Goal: Find specific page/section: Find specific page/section

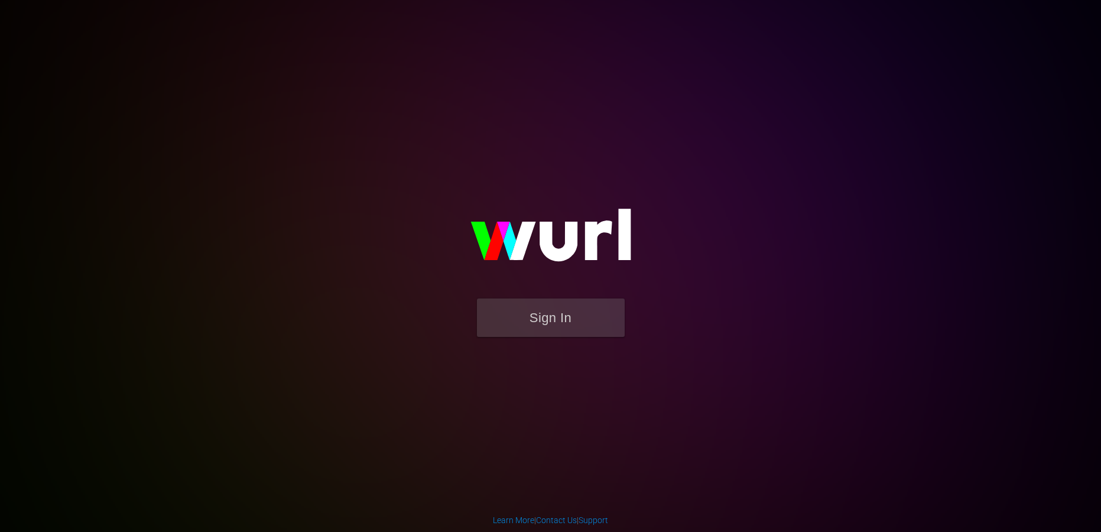
click at [574, 341] on form "Sign In" at bounding box center [550, 323] width 236 height 50
click at [578, 324] on button "Sign In" at bounding box center [551, 317] width 148 height 38
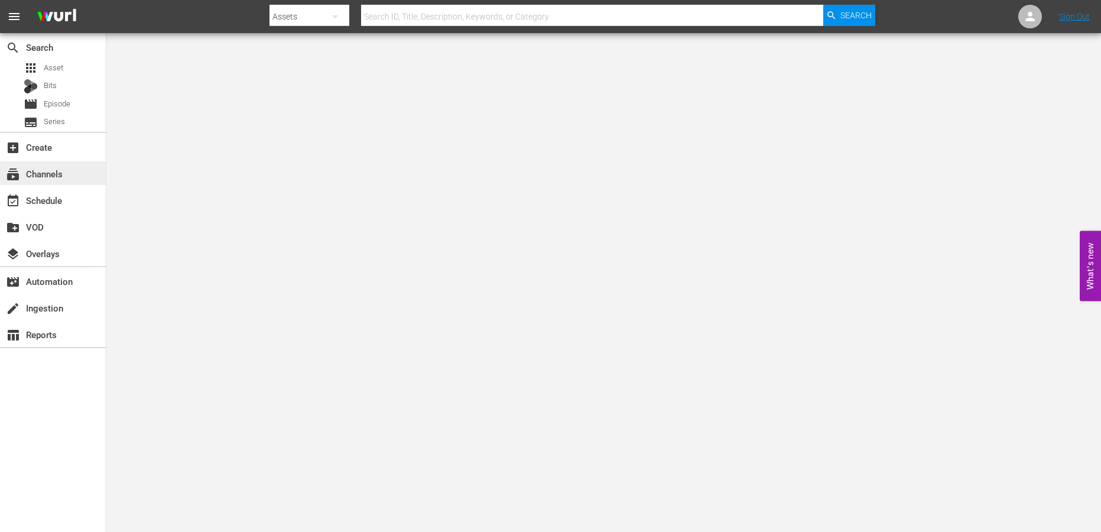
click at [64, 171] on div "subscriptions Channels" at bounding box center [33, 172] width 66 height 11
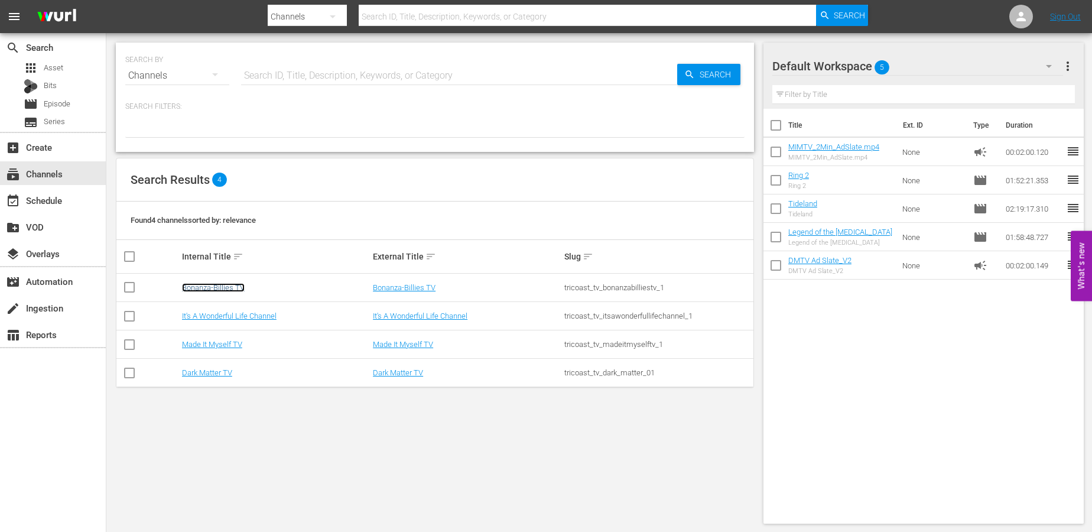
click at [217, 286] on link "Bonanza-Billies TV" at bounding box center [213, 287] width 63 height 9
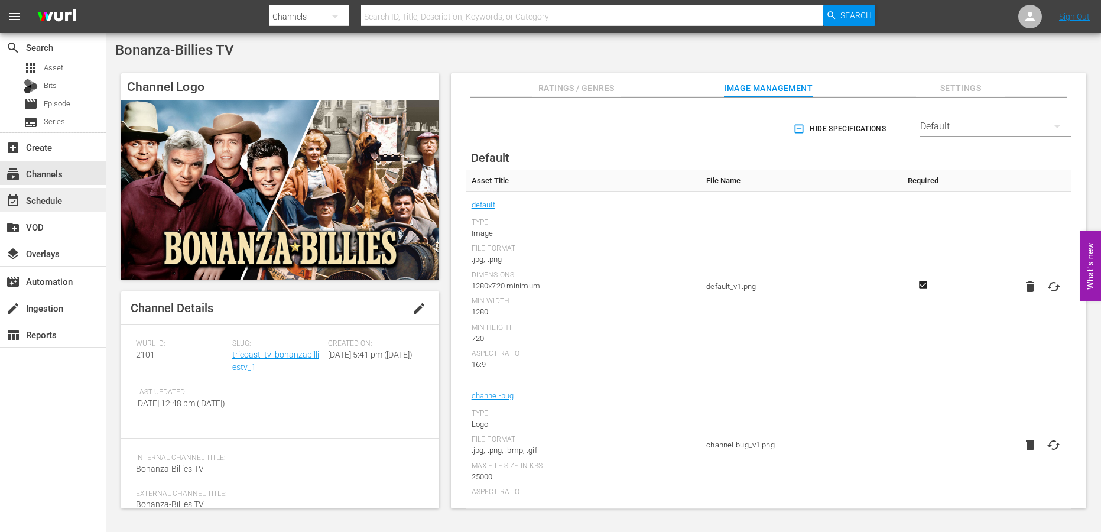
click at [75, 204] on div "event_available Schedule" at bounding box center [53, 200] width 106 height 24
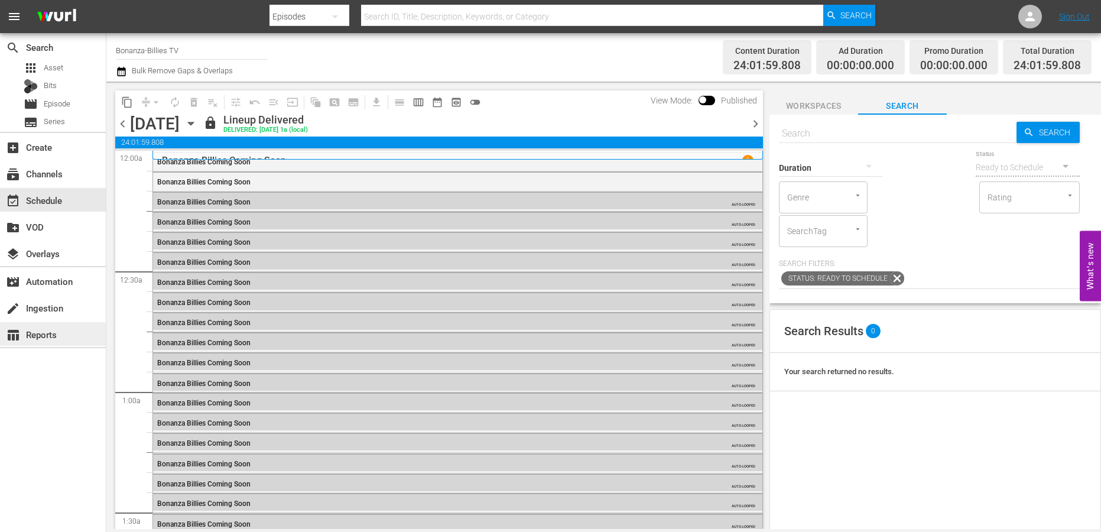
click at [64, 322] on div "table_chart Reports" at bounding box center [53, 334] width 106 height 24
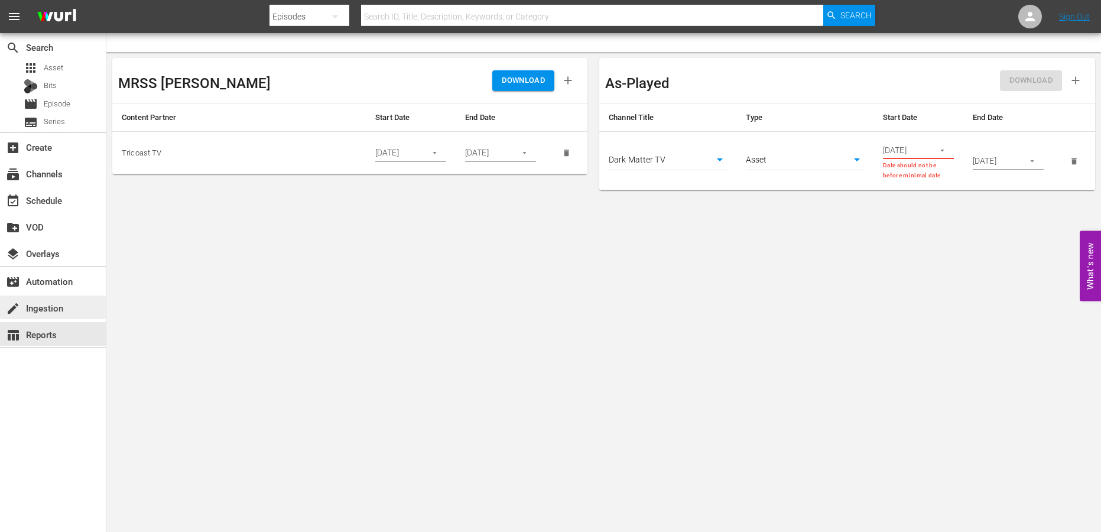
click at [63, 314] on div "create Ingestion" at bounding box center [53, 307] width 106 height 24
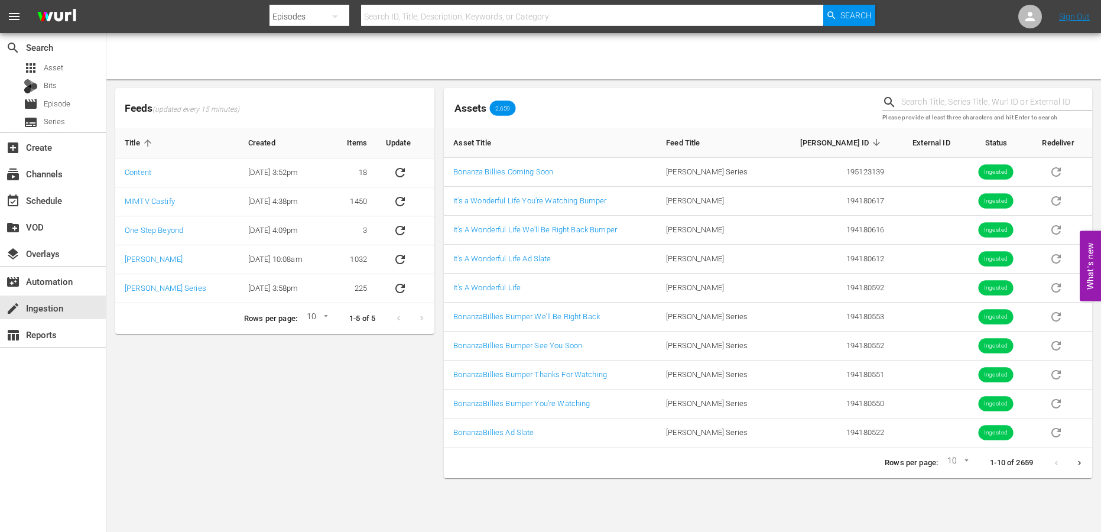
click at [1084, 466] on button "Next page" at bounding box center [1078, 462] width 23 height 23
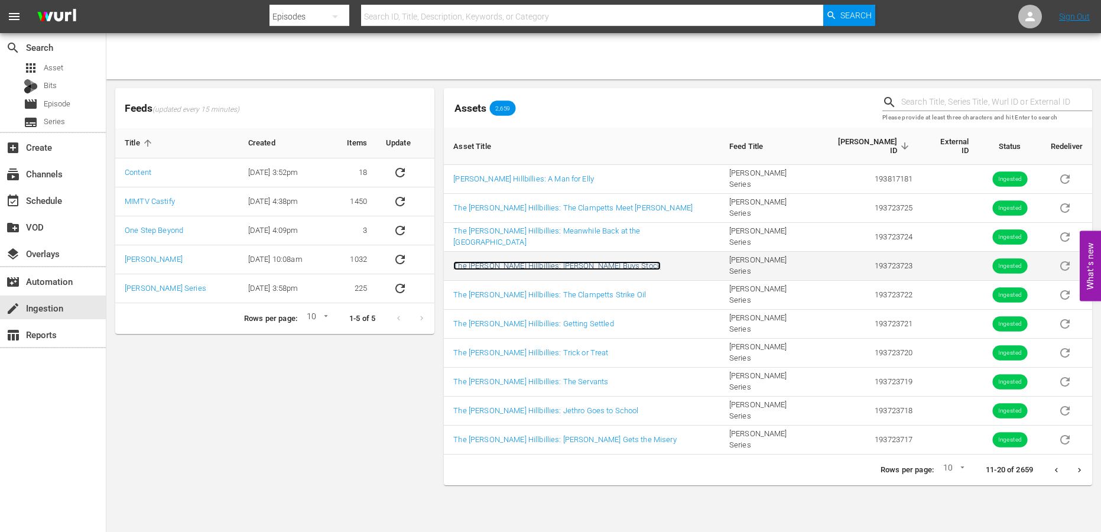
click at [565, 261] on link "The [PERSON_NAME] Hillbillies: [PERSON_NAME] Buys Stock" at bounding box center [556, 265] width 207 height 9
